Goal: Find specific page/section: Find specific page/section

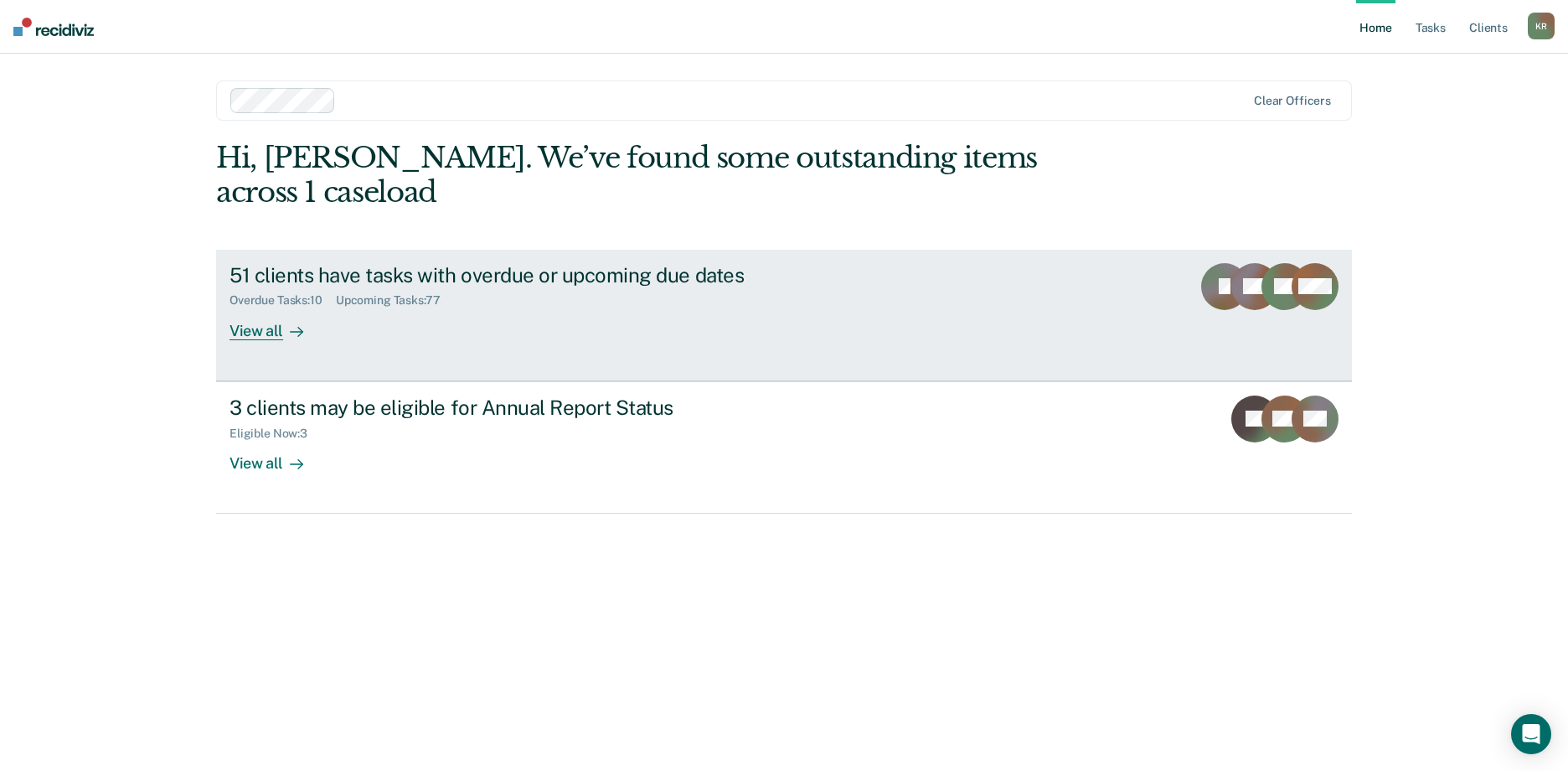
click at [254, 308] on div "View all" at bounding box center [276, 323] width 94 height 33
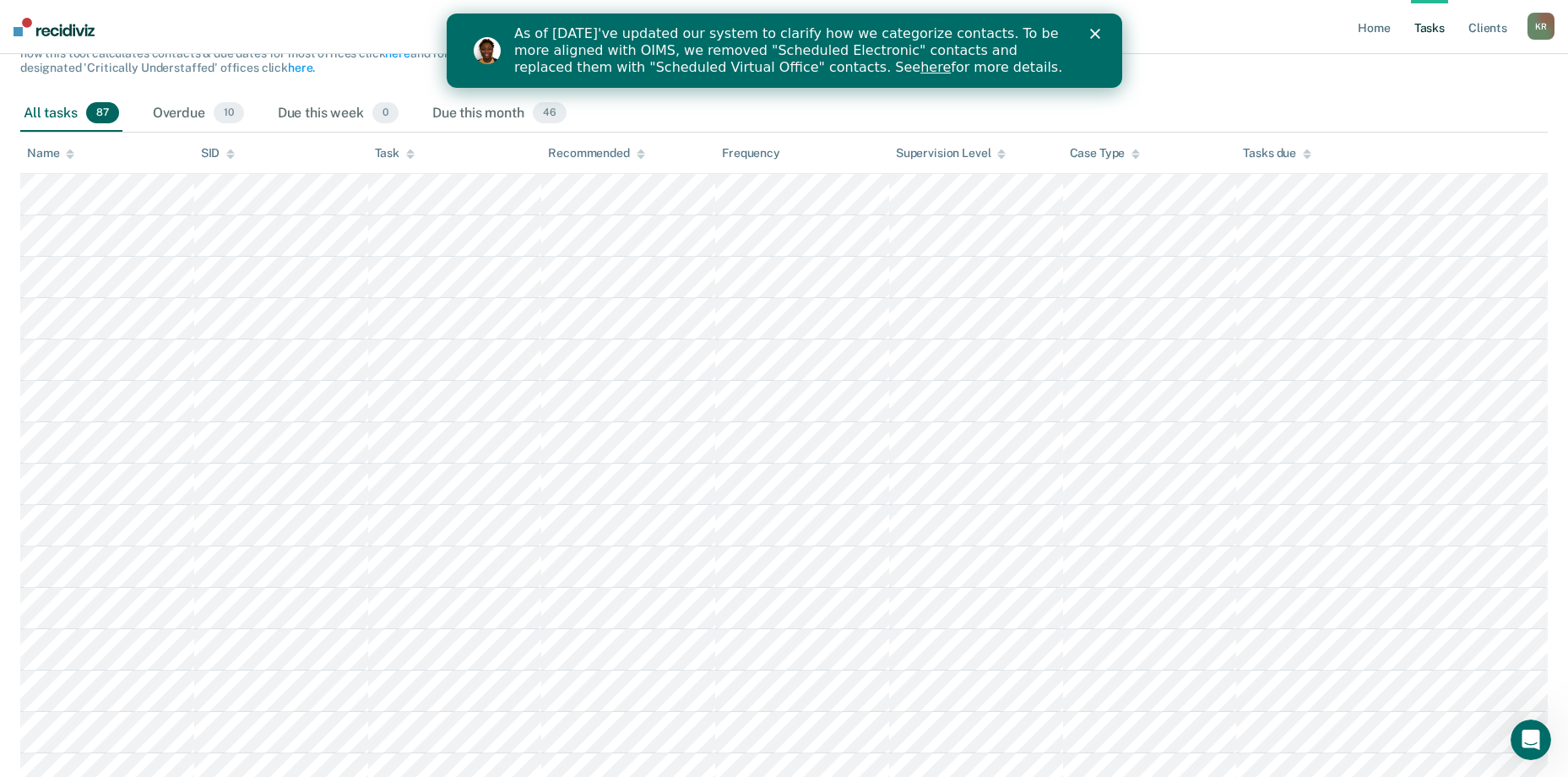
scroll to position [169, 0]
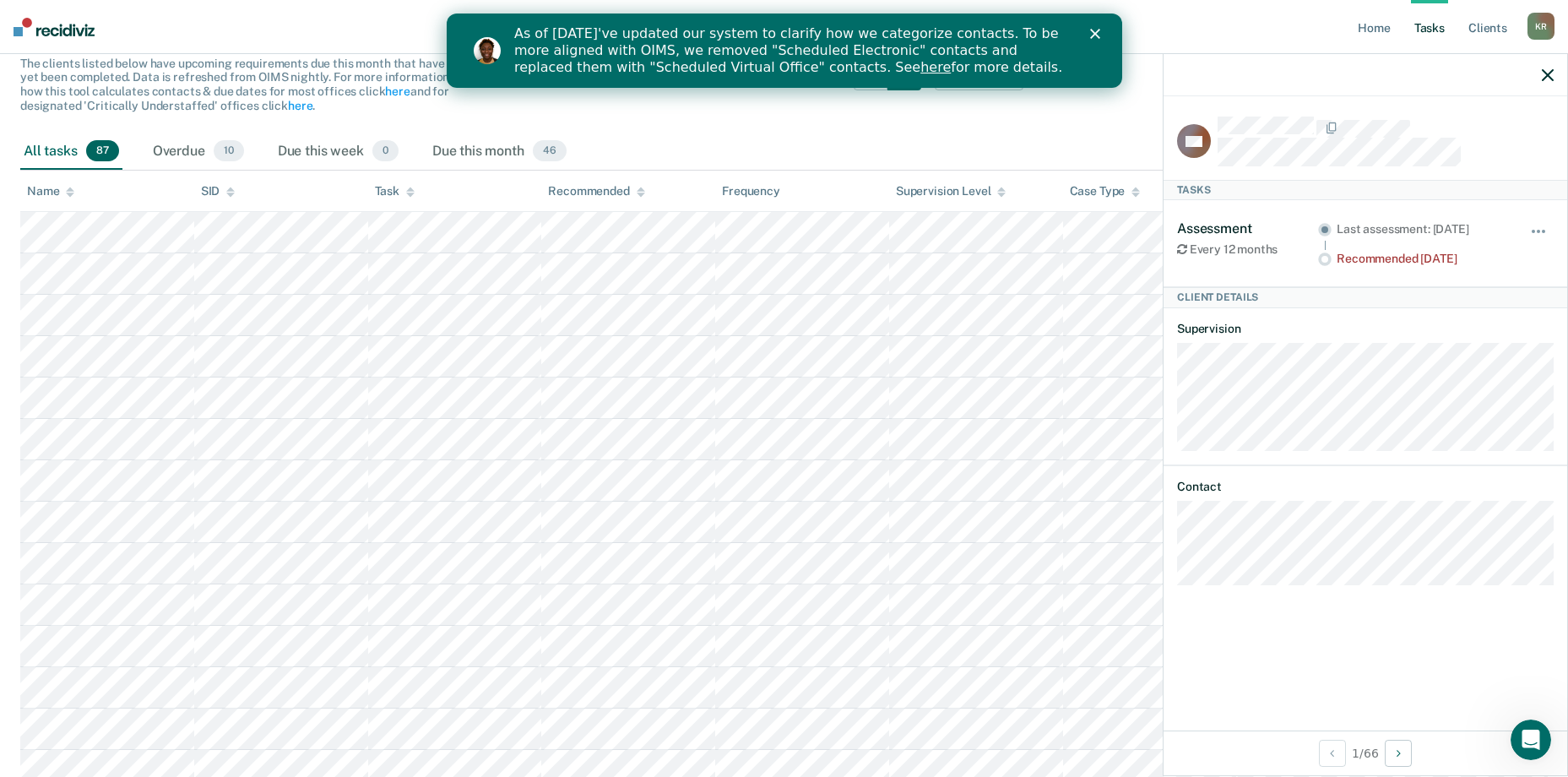
click at [1549, 73] on icon "button" at bounding box center [1548, 75] width 12 height 12
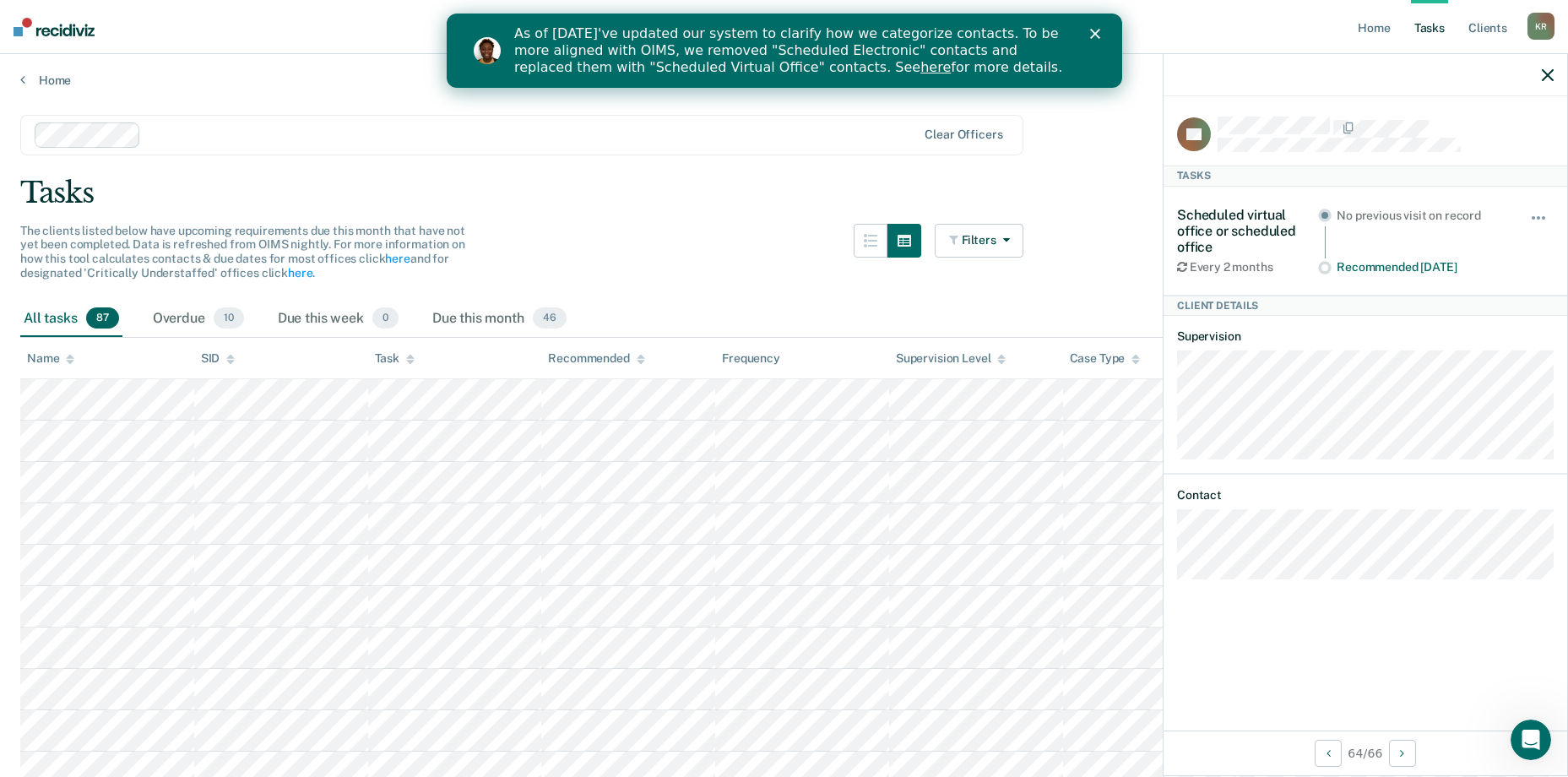
scroll to position [0, 0]
click at [511, 319] on div "Due this month 46" at bounding box center [499, 320] width 141 height 37
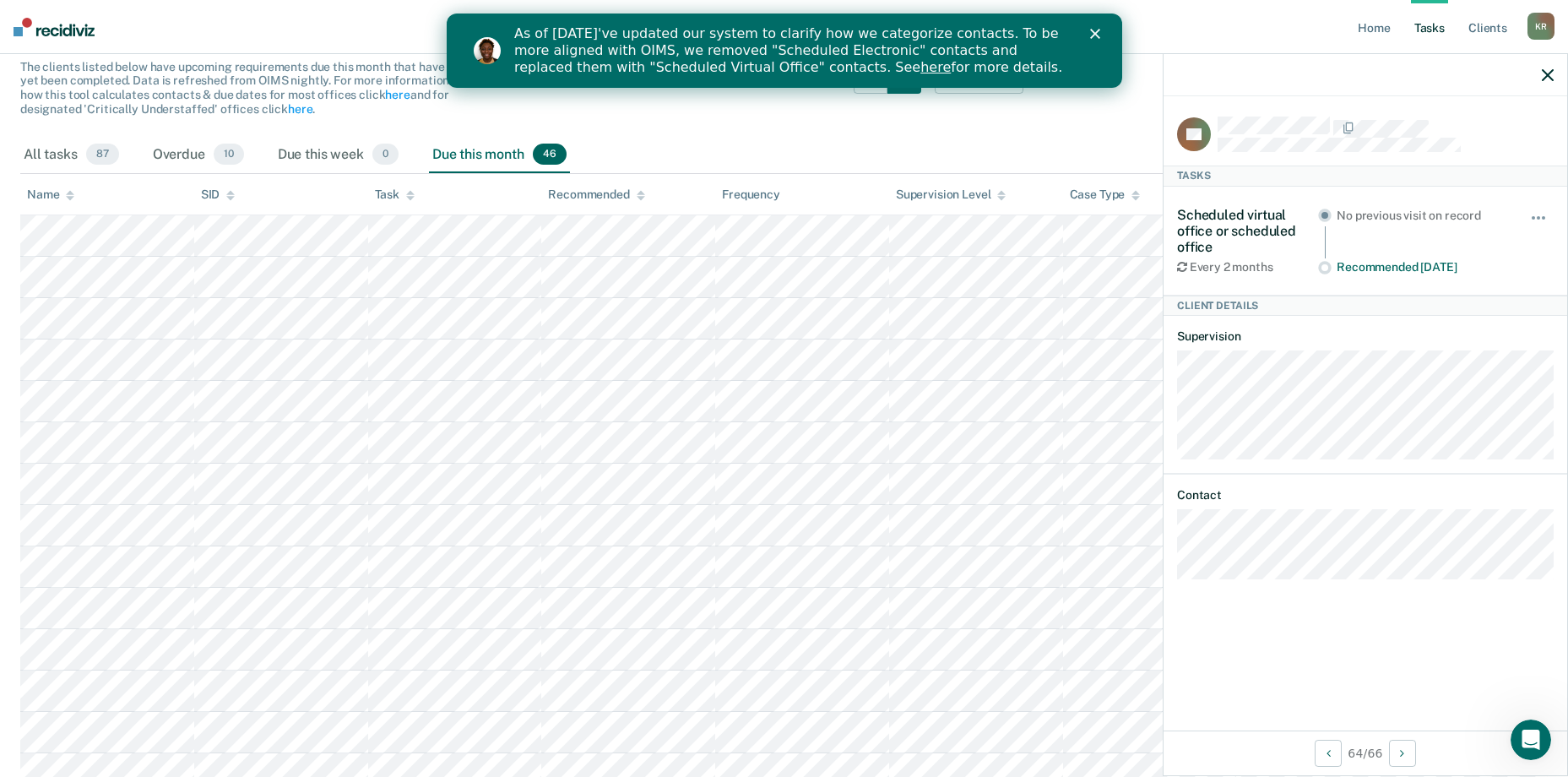
scroll to position [169, 0]
